Goal: Find specific page/section: Find specific page/section

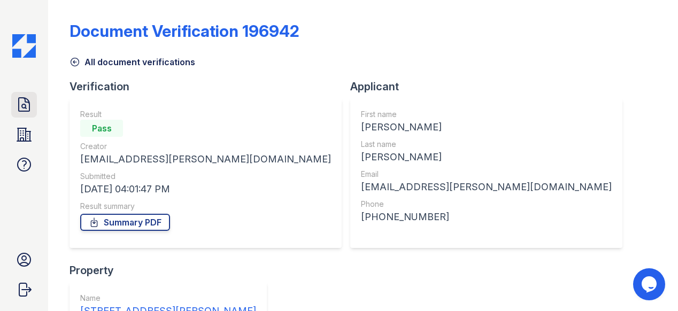
click at [30, 101] on icon at bounding box center [24, 104] width 17 height 17
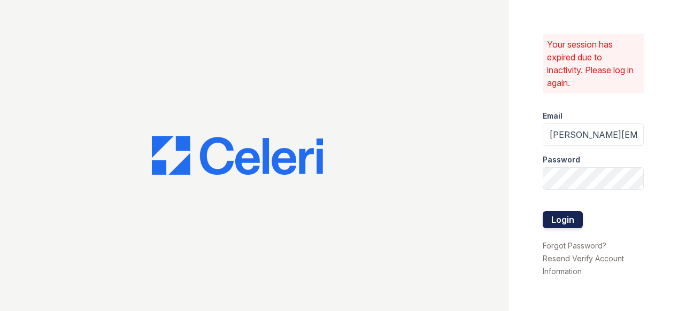
click at [567, 216] on button "Login" at bounding box center [563, 219] width 40 height 17
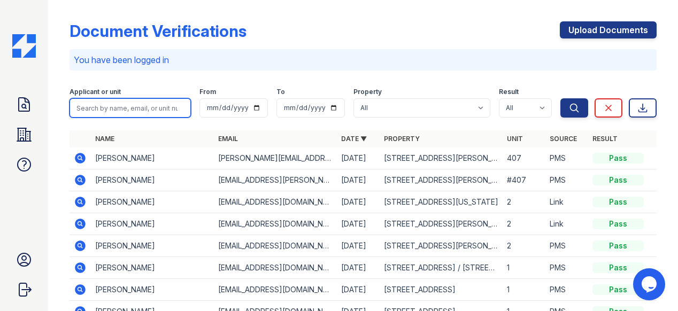
click at [152, 111] on input "search" at bounding box center [130, 107] width 121 height 19
paste input "[PERSON_NAME]"
type input "[PERSON_NAME]"
click at [561, 98] on button "Search" at bounding box center [575, 107] width 28 height 19
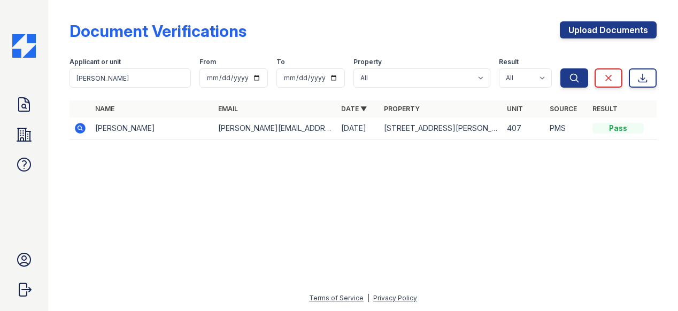
click at [435, 128] on td "[STREET_ADDRESS][PERSON_NAME]" at bounding box center [441, 129] width 123 height 22
click at [81, 129] on icon at bounding box center [80, 128] width 11 height 11
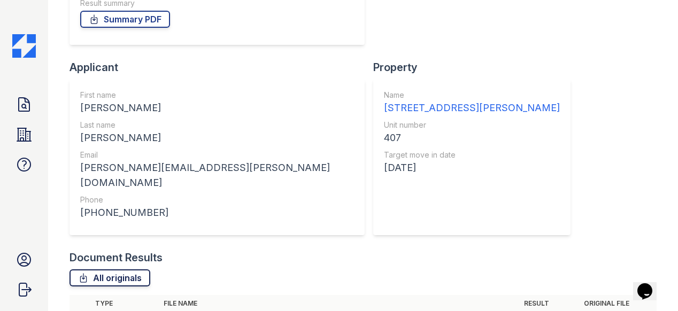
click at [142, 270] on link "All originals" at bounding box center [110, 278] width 81 height 17
